Goal: Task Accomplishment & Management: Complete application form

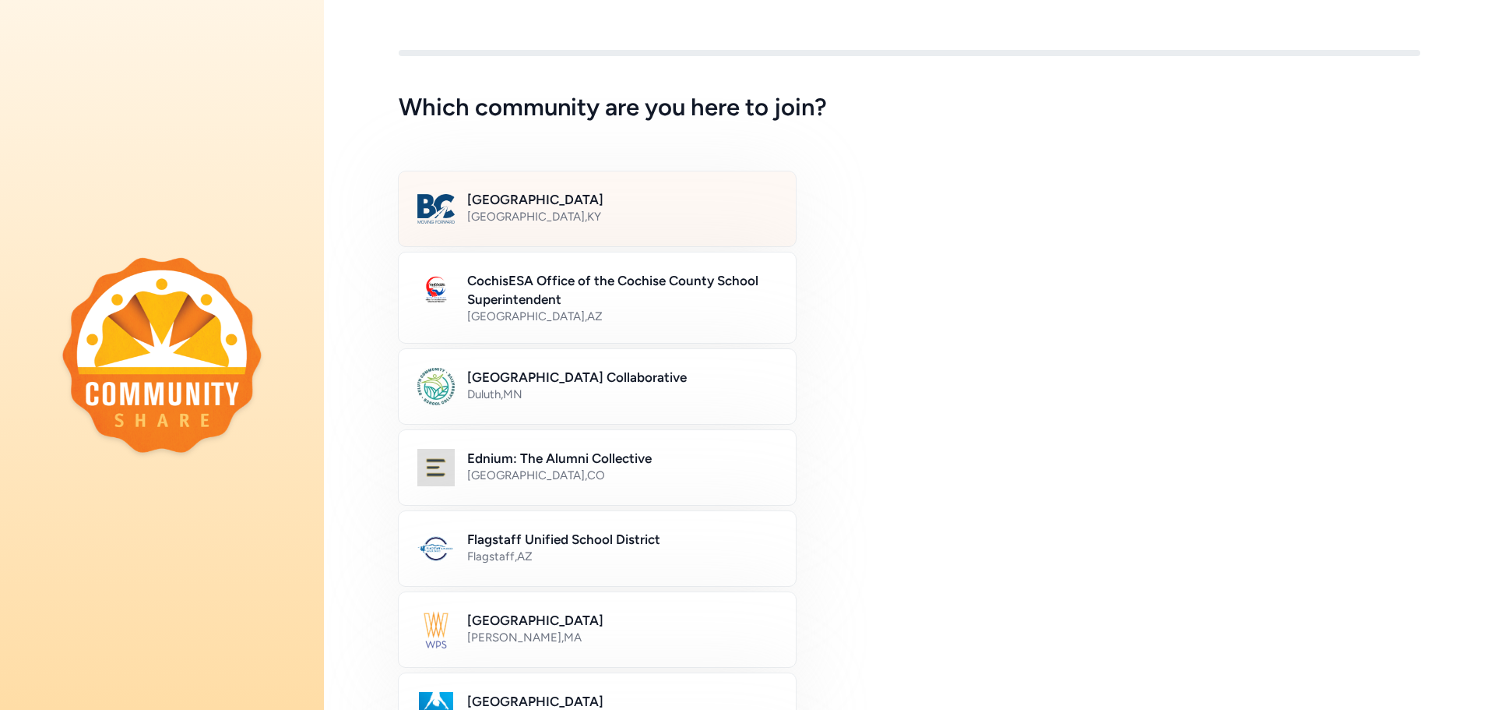
click at [635, 210] on div "[GEOGRAPHIC_DATA] , [GEOGRAPHIC_DATA]" at bounding box center [622, 217] width 310 height 16
click at [512, 203] on h2 "[GEOGRAPHIC_DATA]" at bounding box center [621, 199] width 308 height 19
click at [539, 225] on div "Bullitt County Public Schools [GEOGRAPHIC_DATA] , [GEOGRAPHIC_DATA]" at bounding box center [621, 208] width 308 height 37
click at [541, 222] on div "[GEOGRAPHIC_DATA] , [GEOGRAPHIC_DATA]" at bounding box center [621, 217] width 308 height 16
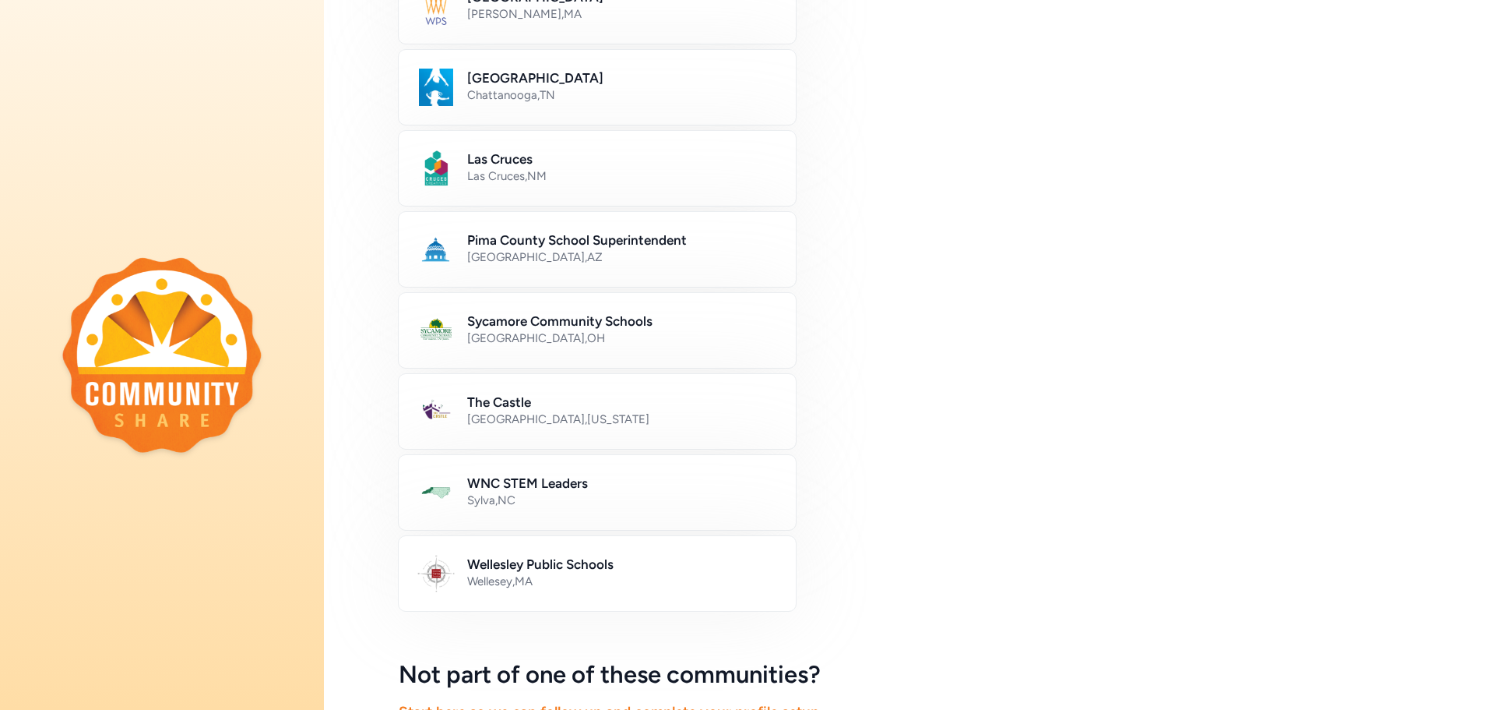
scroll to position [791, 0]
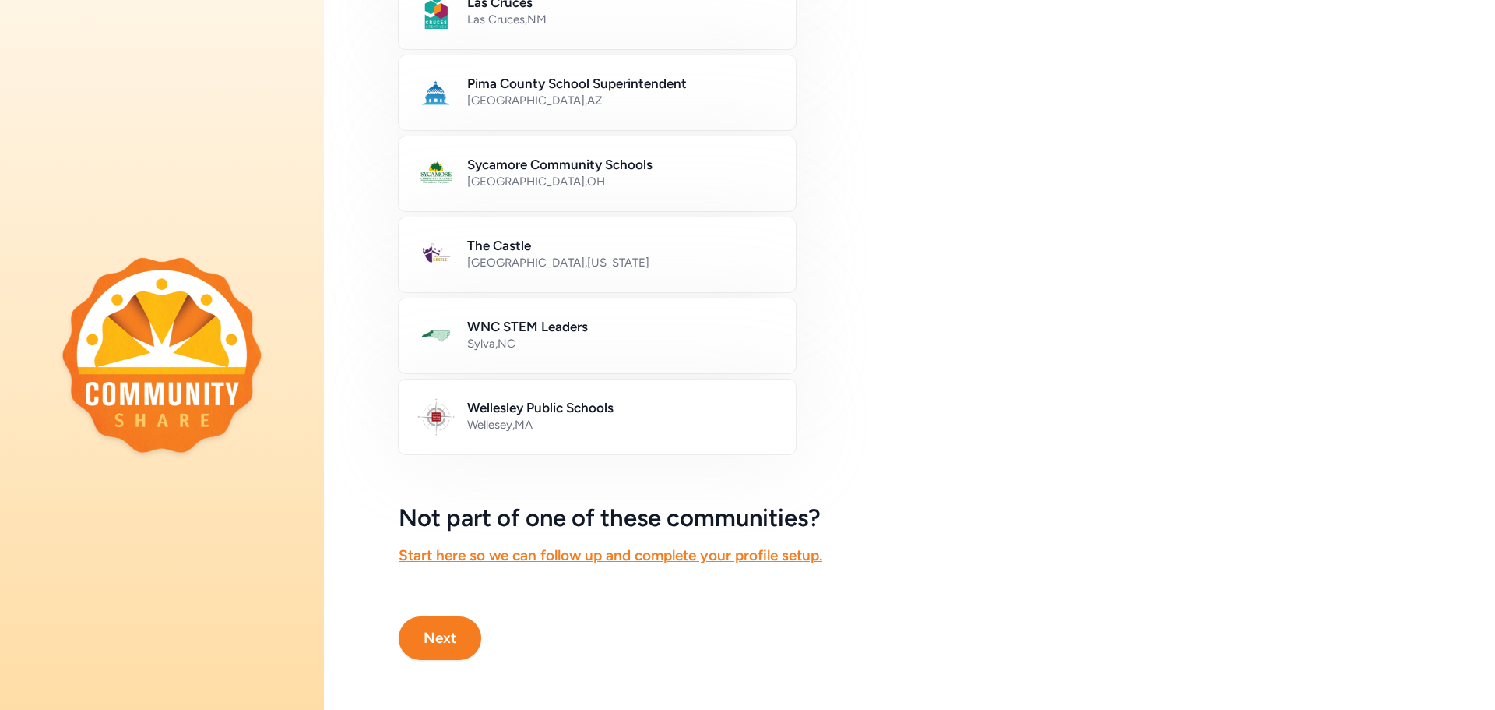
click at [460, 625] on button "Next" at bounding box center [440, 638] width 83 height 44
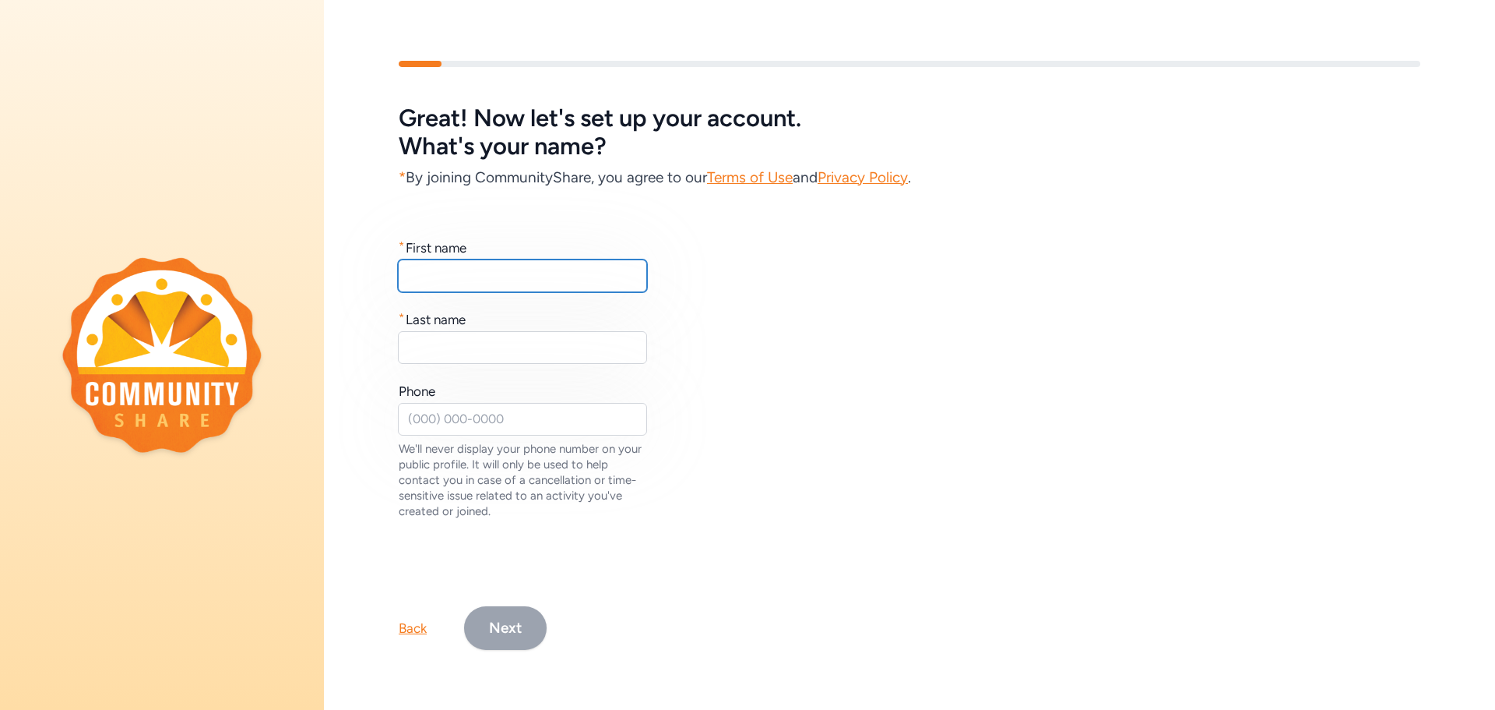
click at [551, 278] on input "text" at bounding box center [522, 275] width 249 height 33
type input "[PERSON_NAME]"
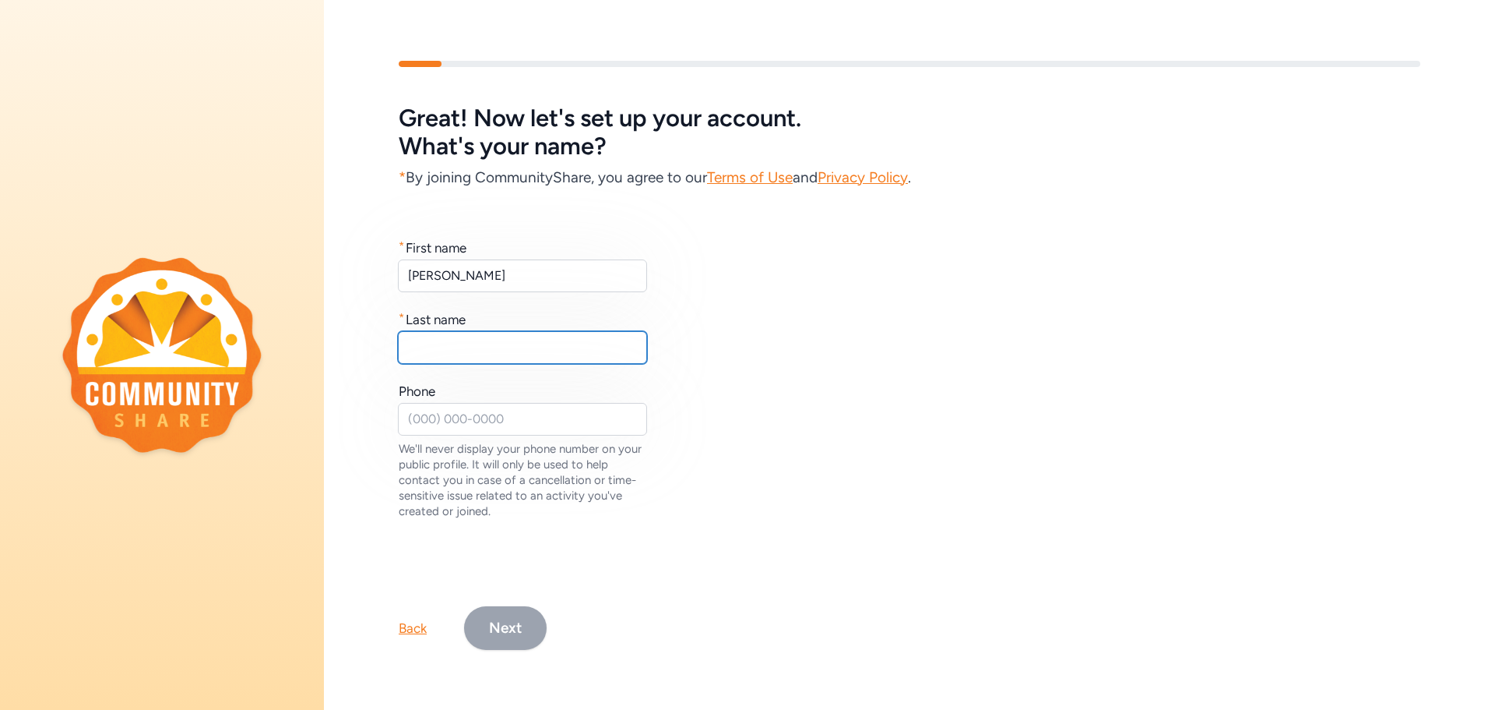
click at [524, 343] on input "text" at bounding box center [522, 347] width 249 height 33
type input "[PERSON_NAME]"
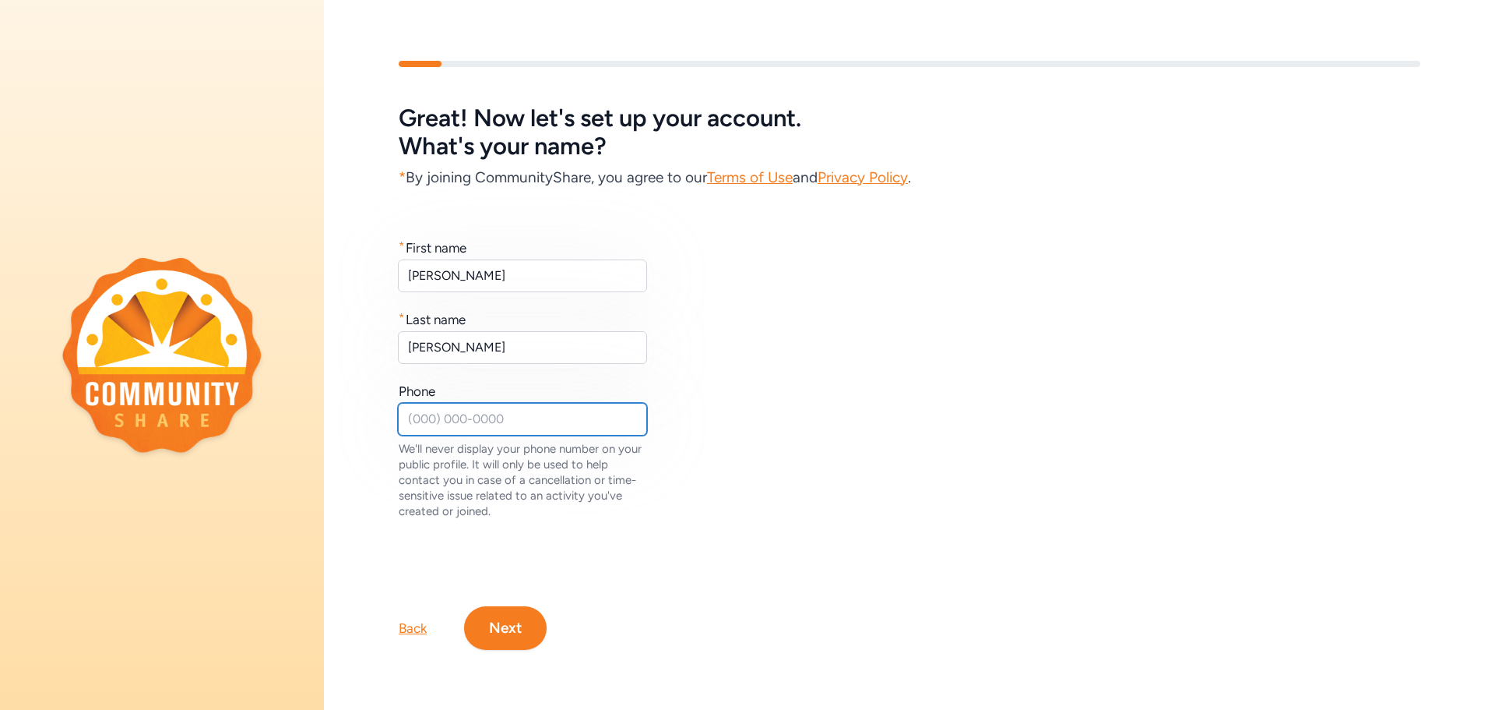
click at [465, 421] on input "text" at bounding box center [522, 419] width 249 height 33
type input "[PHONE_NUMBER]"
click at [513, 628] on button "Next" at bounding box center [505, 628] width 83 height 44
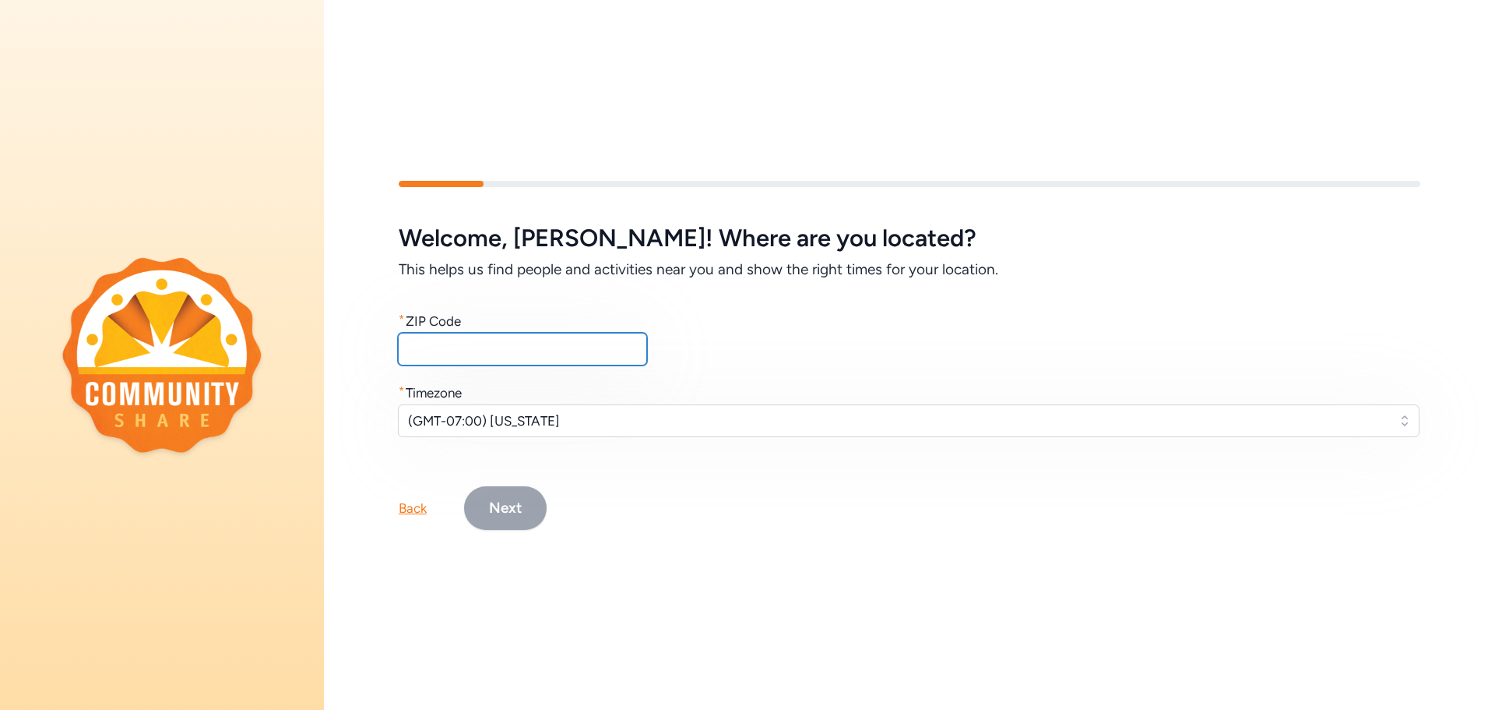
click at [605, 345] on input "text" at bounding box center [522, 349] width 249 height 33
type input "40165"
click at [544, 415] on span "(GMT-07:00) [US_STATE]" at bounding box center [898, 420] width 980 height 19
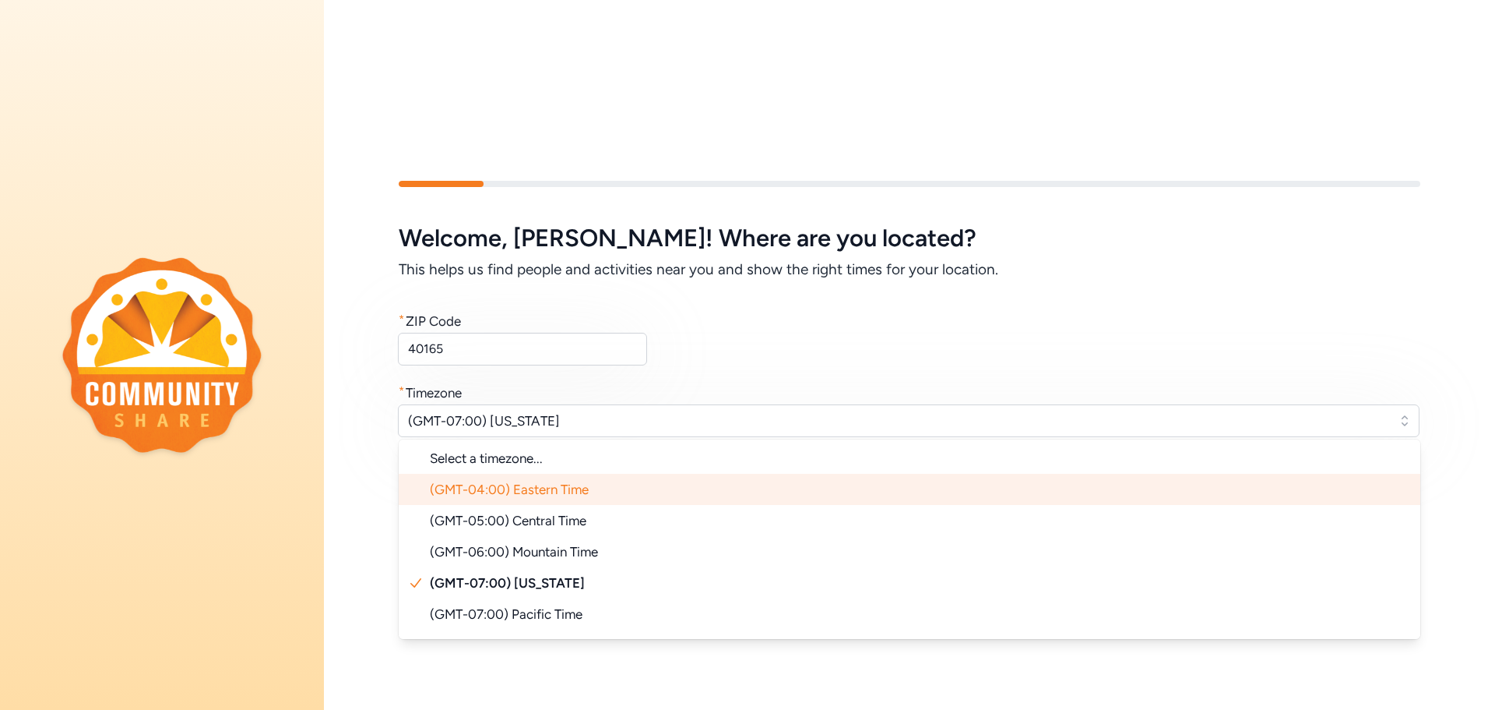
click at [553, 481] on span "(GMT-04:00) Eastern Time" at bounding box center [509, 489] width 159 height 16
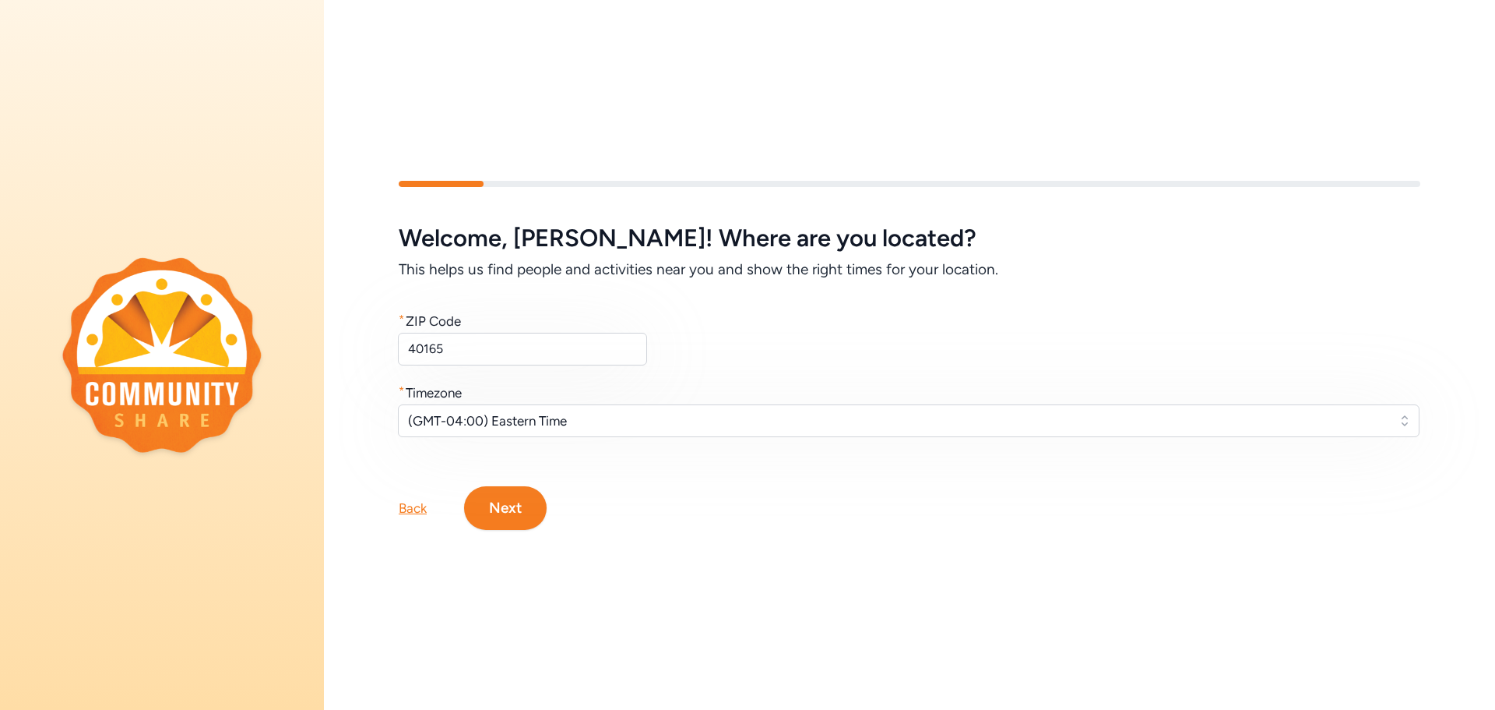
click at [514, 505] on button "Next" at bounding box center [505, 508] width 83 height 44
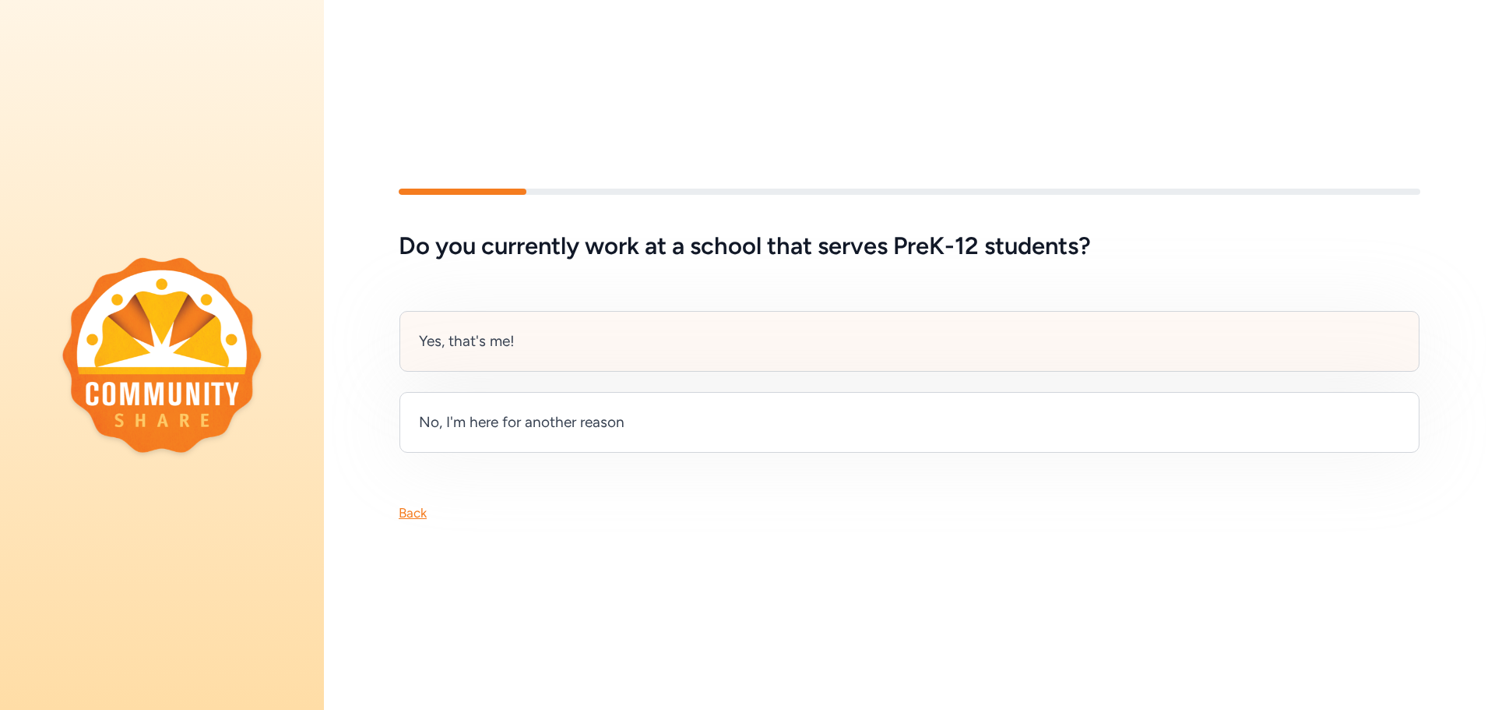
click at [505, 342] on div "Yes, that's me!" at bounding box center [467, 341] width 96 height 22
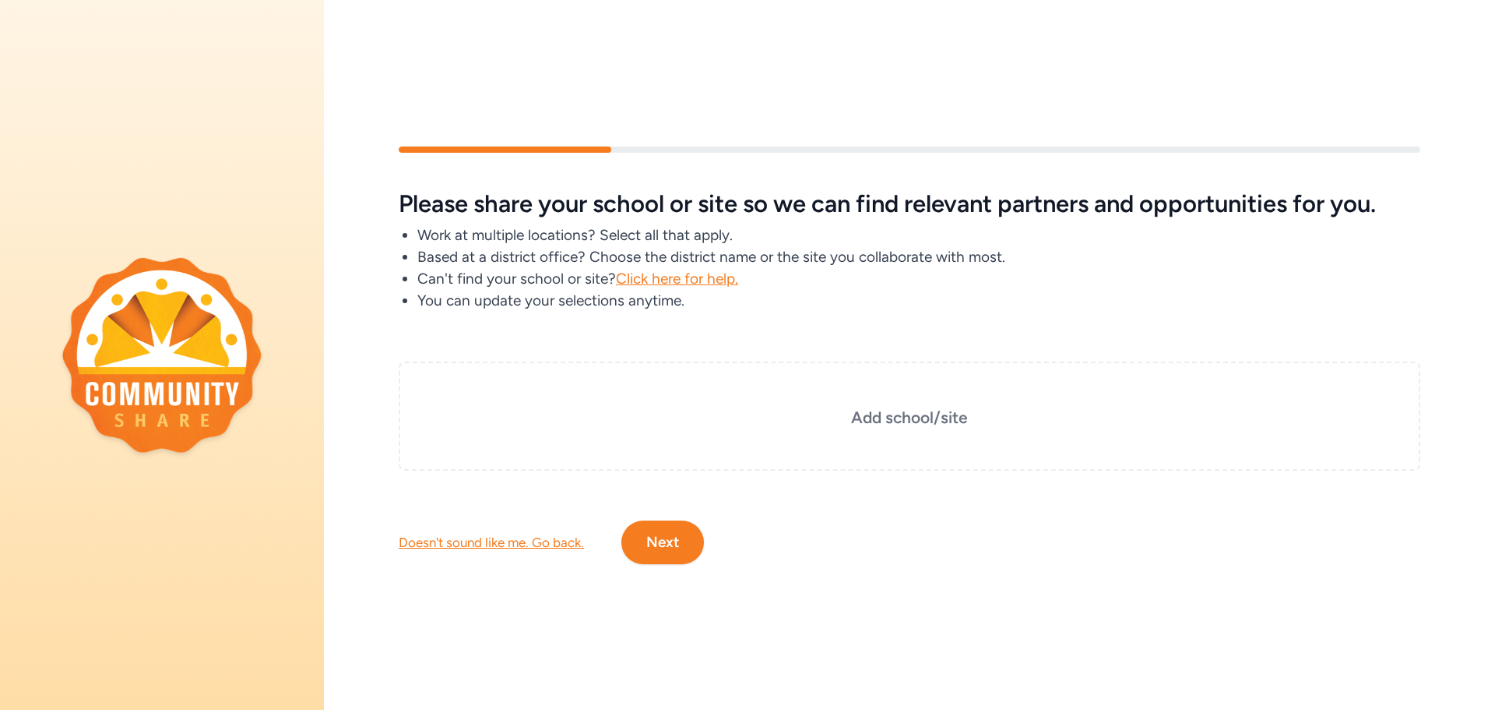
click at [486, 539] on div "Doesn't sound like me. Go back." at bounding box center [491, 542] width 185 height 19
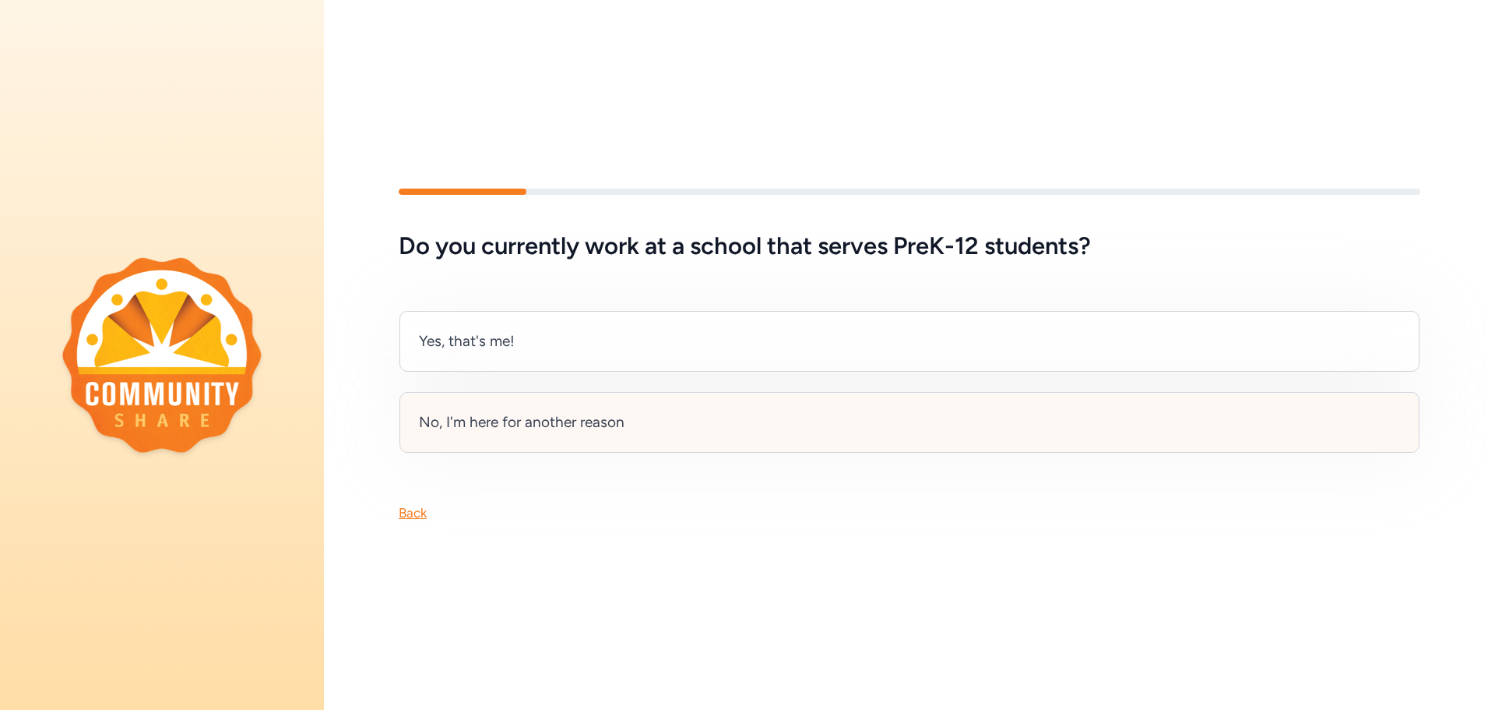
click at [488, 419] on div "No, I'm here for another reason" at bounding box center [522, 422] width 206 height 22
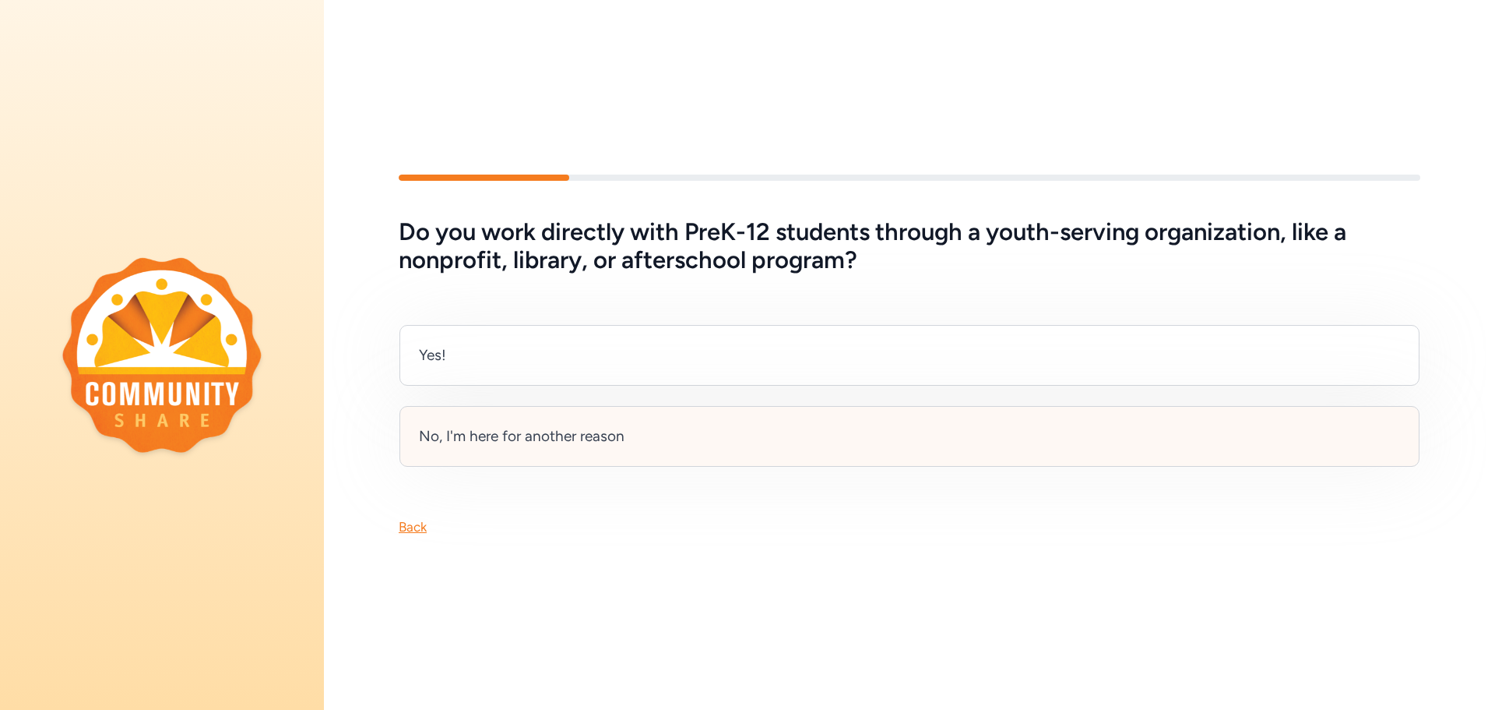
click at [527, 439] on div "No, I'm here for another reason" at bounding box center [522, 436] width 206 height 22
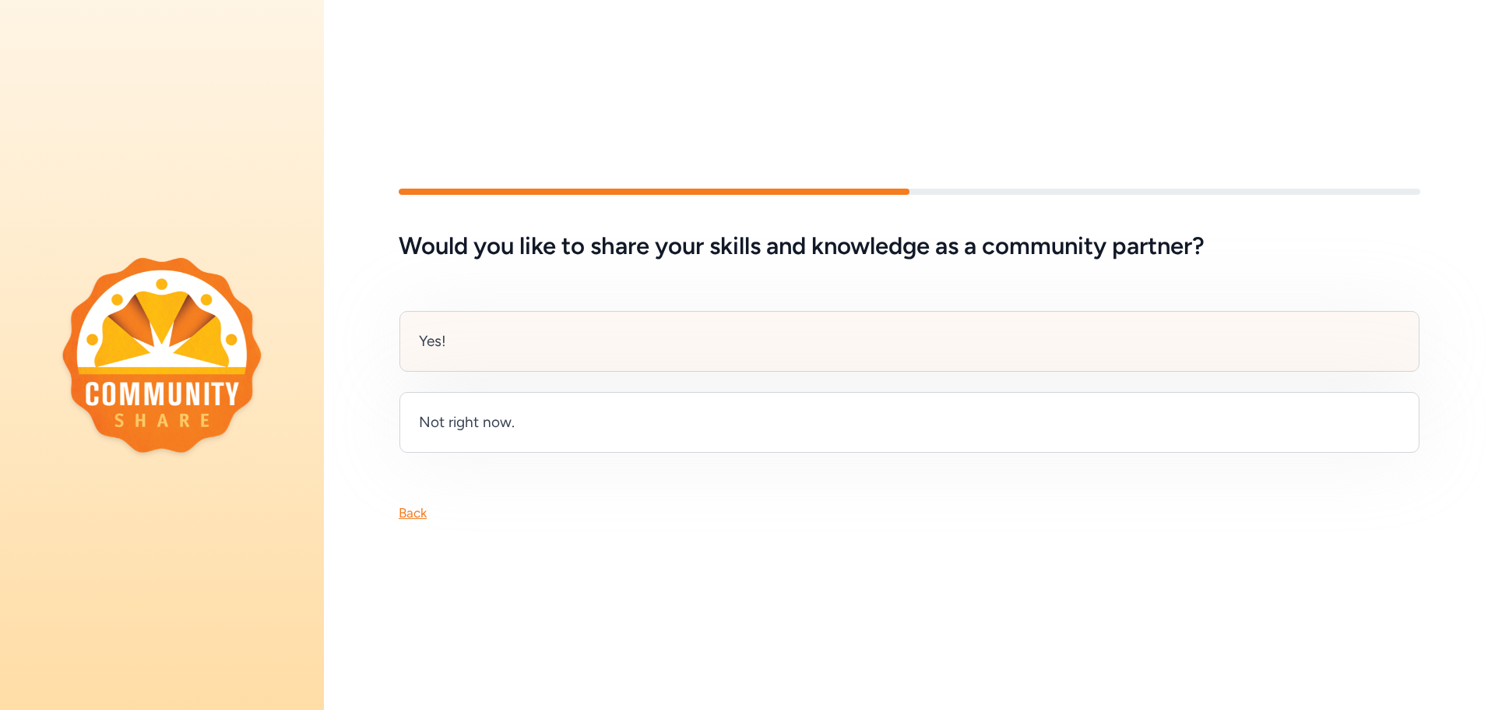
click at [550, 346] on div "Yes!" at bounding box center [910, 341] width 1020 height 61
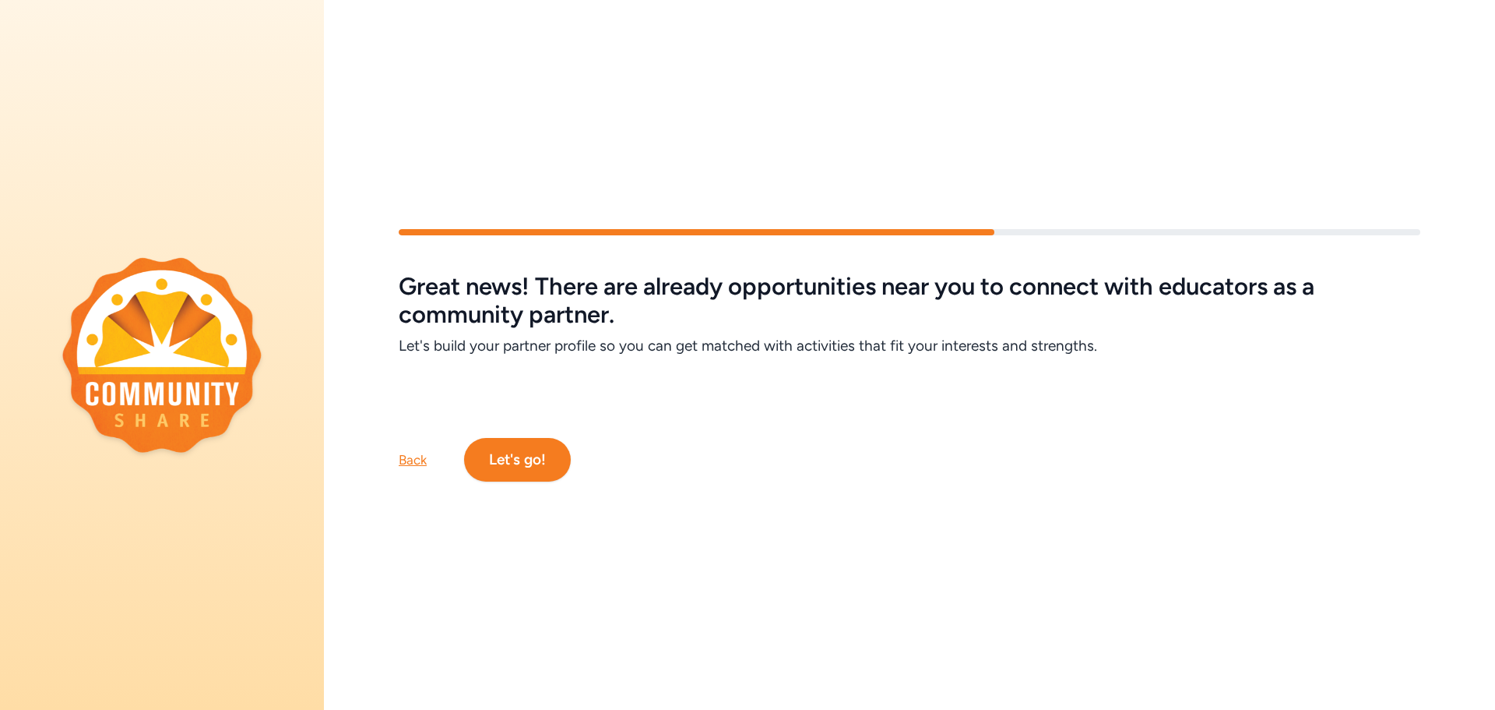
click at [509, 458] on button "Let's go!" at bounding box center [517, 460] width 107 height 44
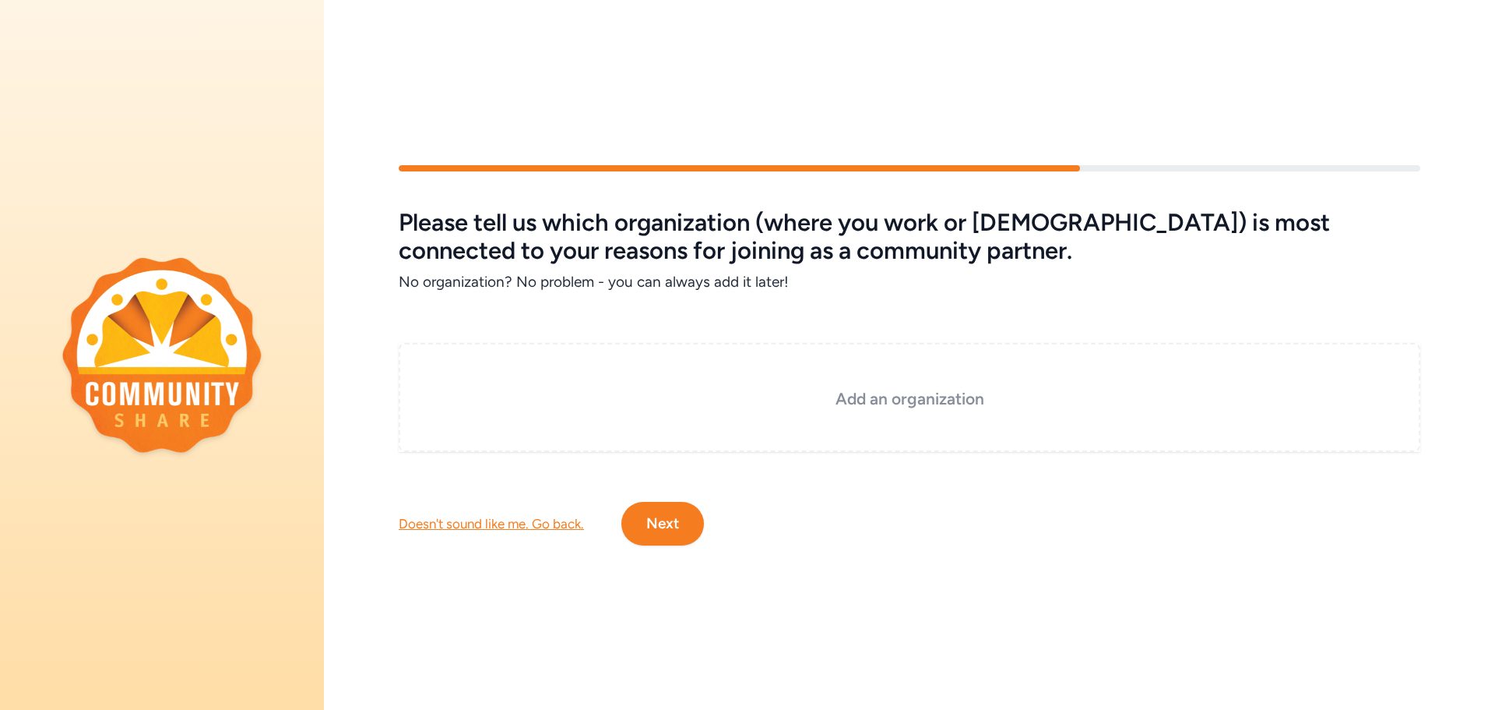
click at [880, 393] on h3 "Add an organization" at bounding box center [910, 399] width 944 height 22
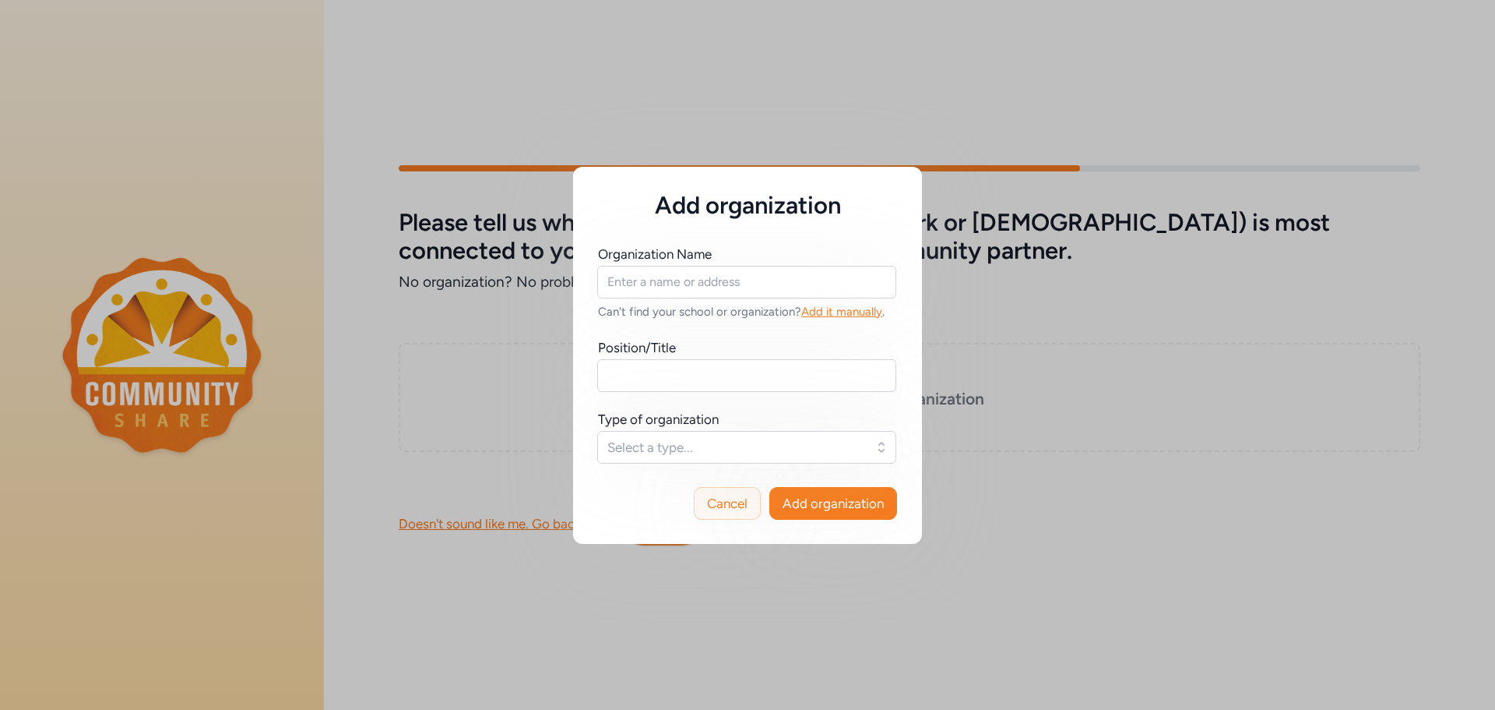
click at [727, 508] on span "Cancel" at bounding box center [727, 503] width 40 height 19
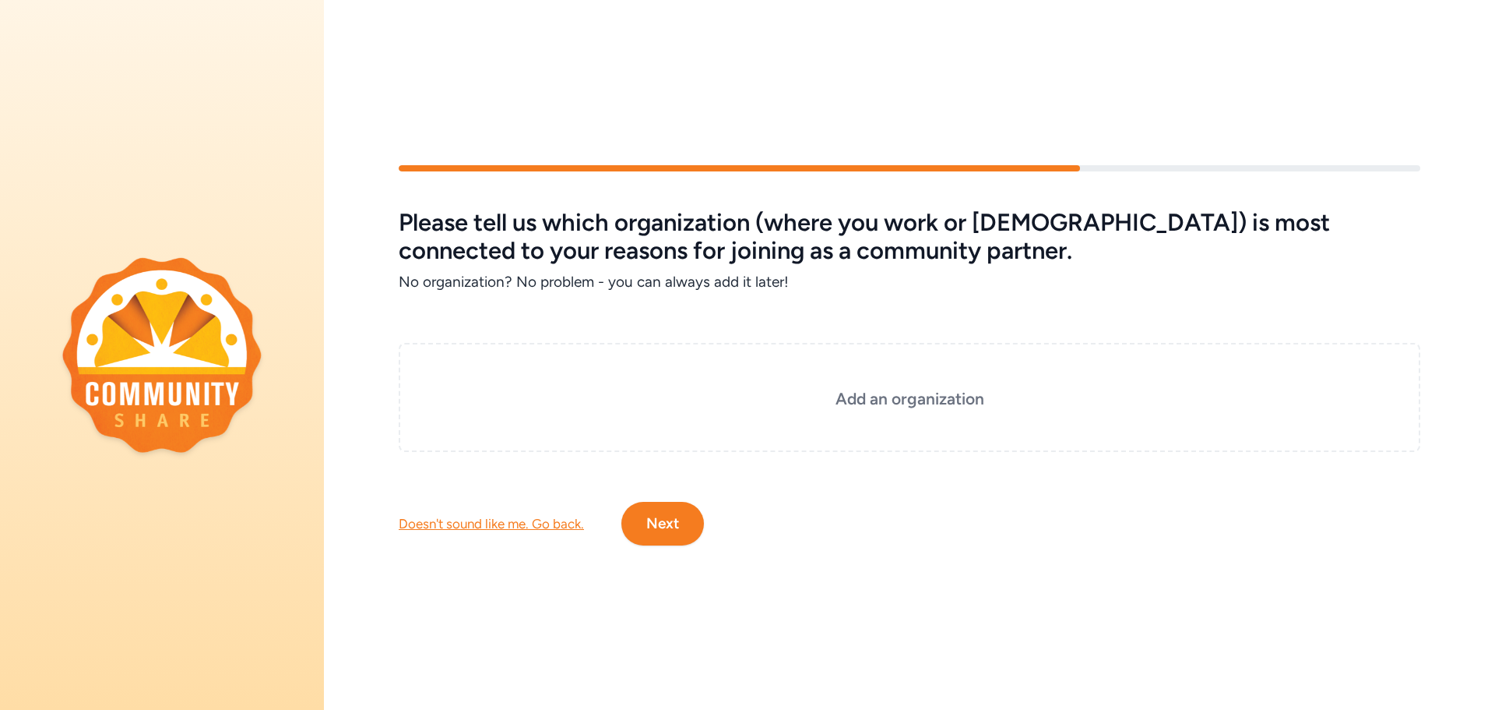
click at [667, 524] on button "Next" at bounding box center [663, 524] width 83 height 44
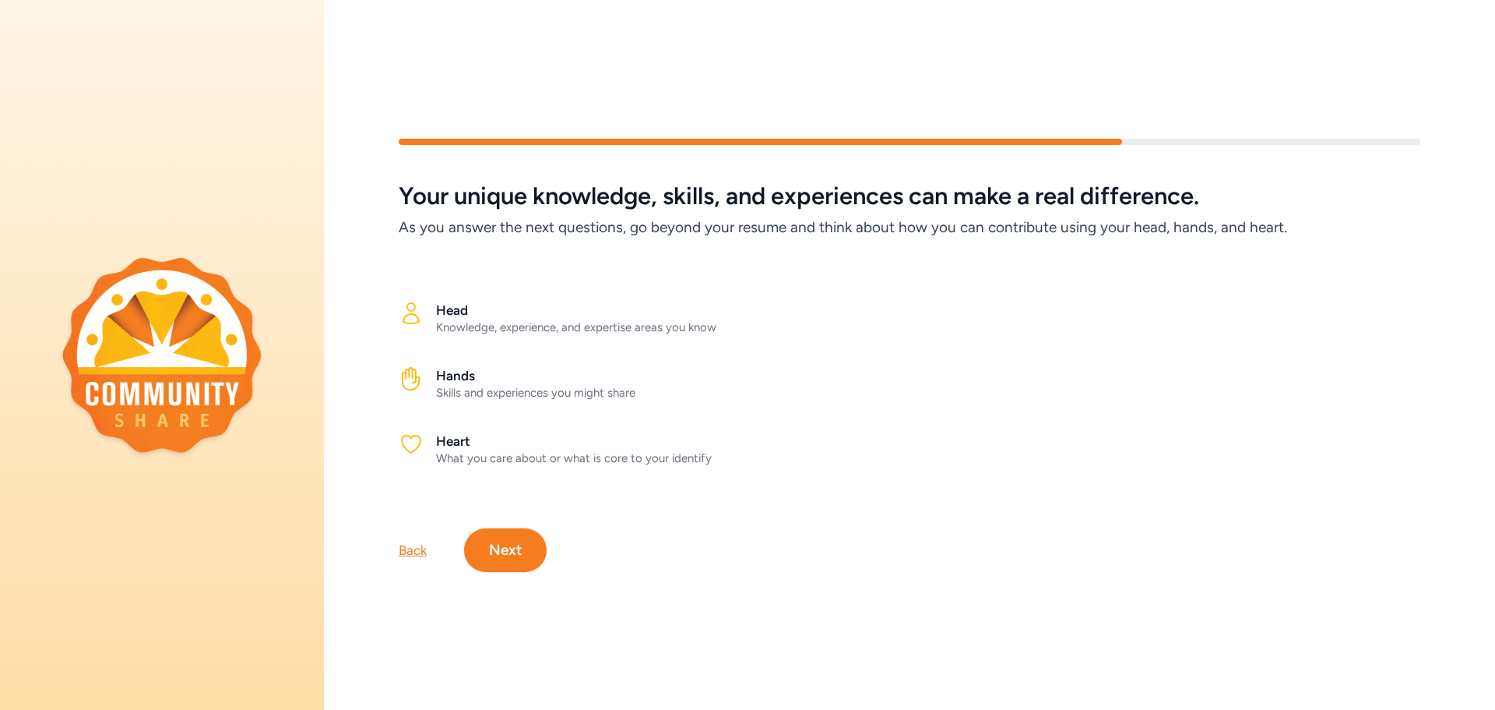
click at [530, 548] on button "Next" at bounding box center [505, 550] width 83 height 44
